Goal: Information Seeking & Learning: Learn about a topic

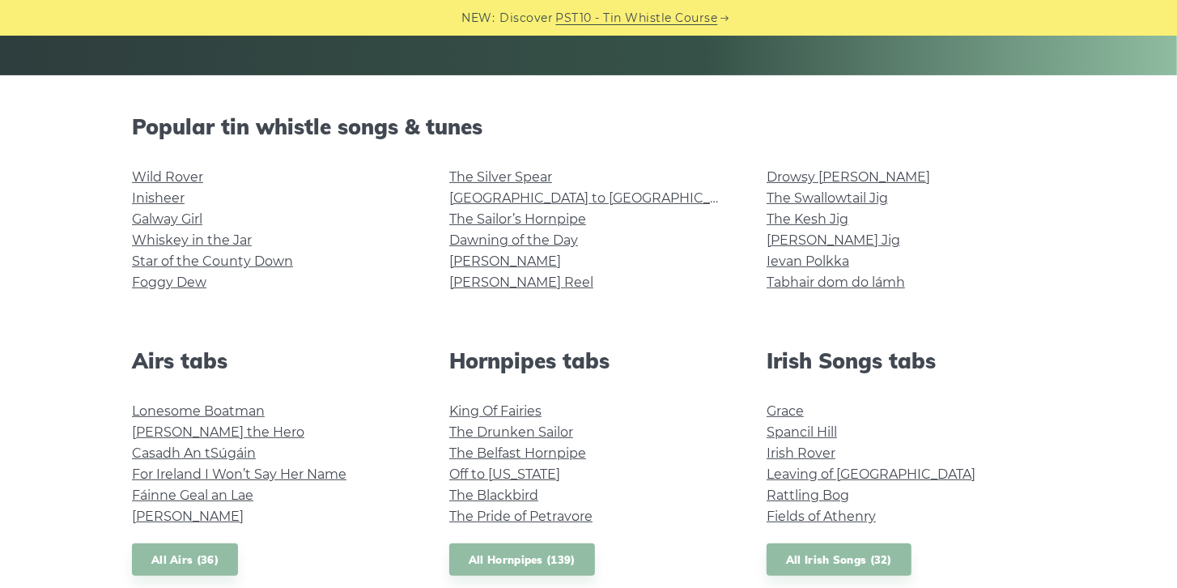
scroll to position [370, 0]
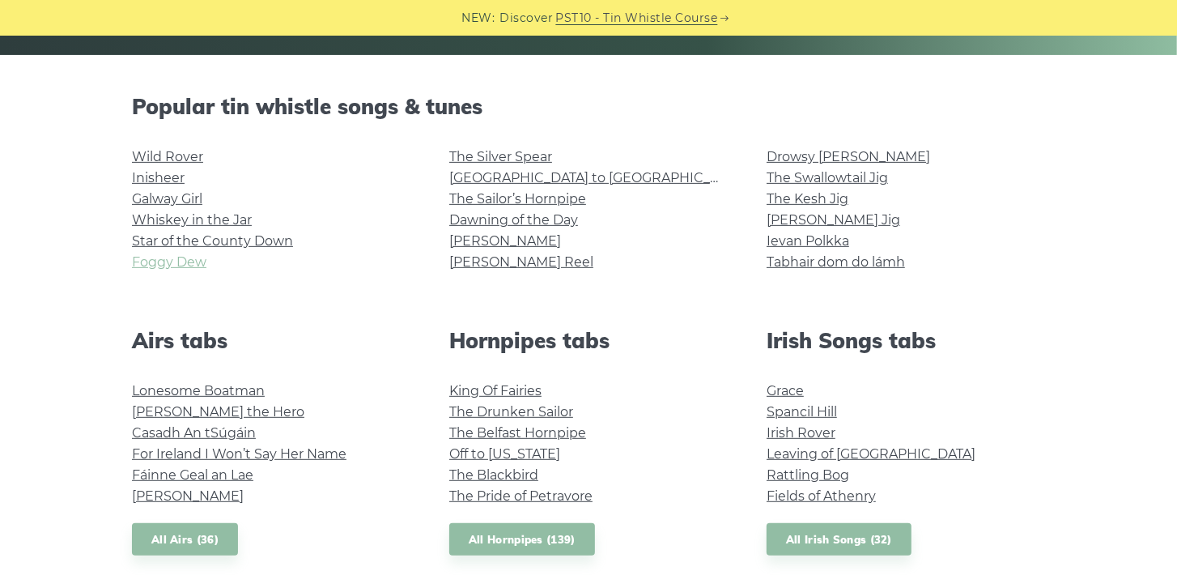
click at [187, 257] on link "Foggy Dew" at bounding box center [169, 261] width 74 height 15
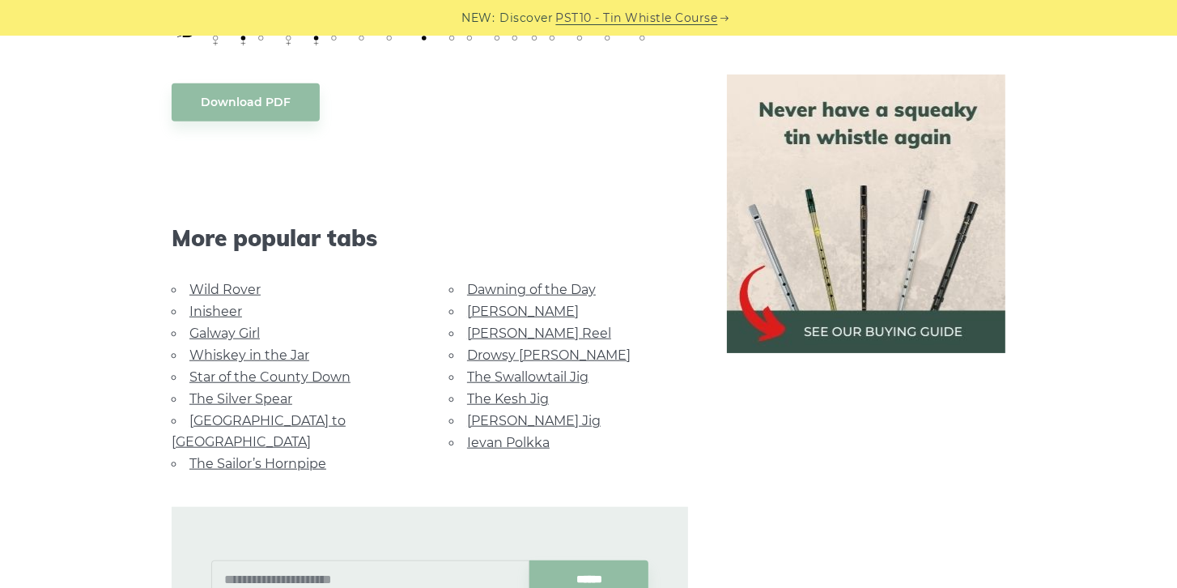
scroll to position [924, 0]
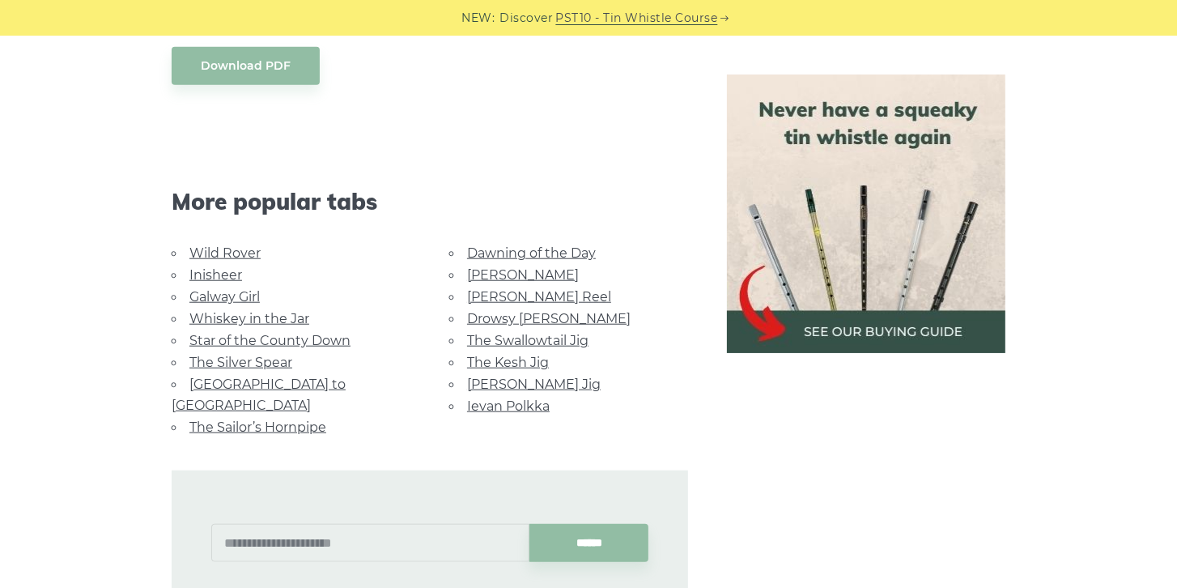
click at [511, 295] on link "[PERSON_NAME] Reel" at bounding box center [539, 296] width 144 height 15
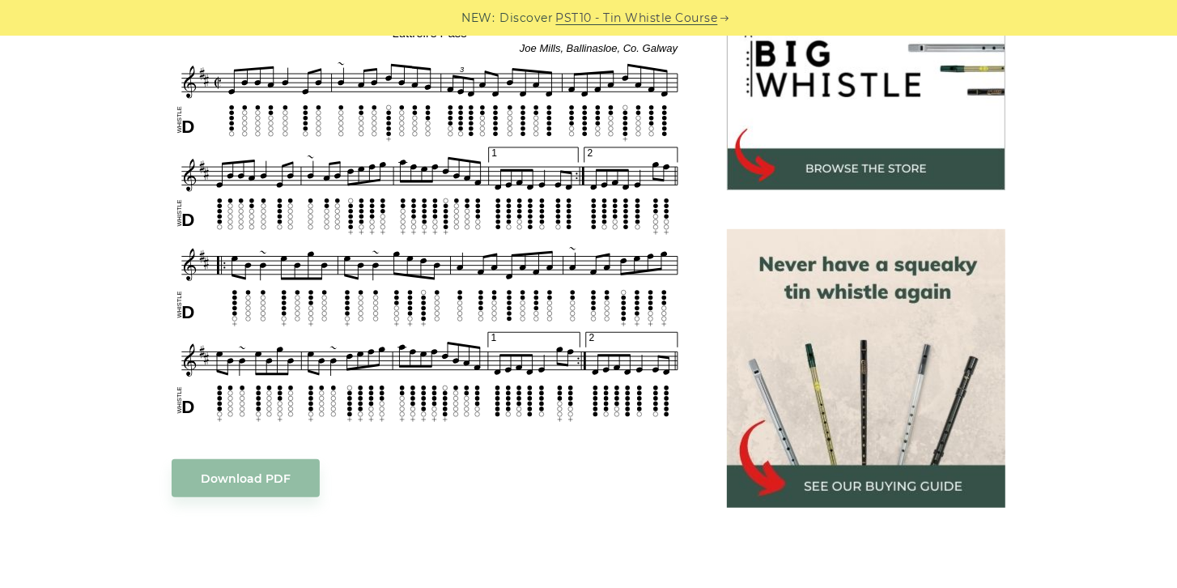
scroll to position [600, 0]
